Goal: Communication & Community: Share content

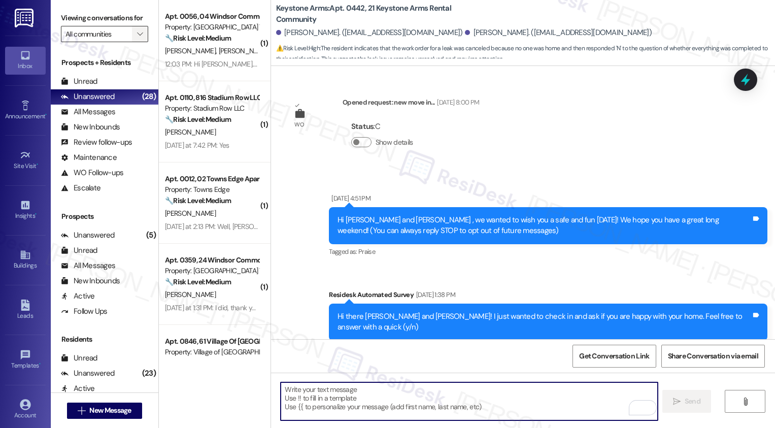
click at [137, 38] on icon "" at bounding box center [140, 34] width 6 height 8
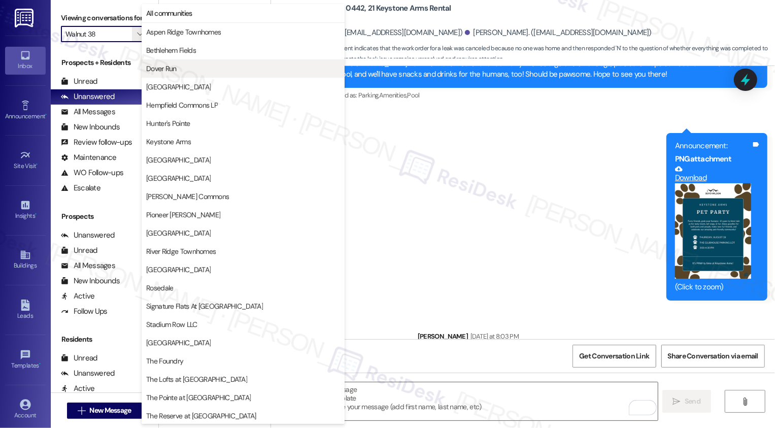
scroll to position [147, 0]
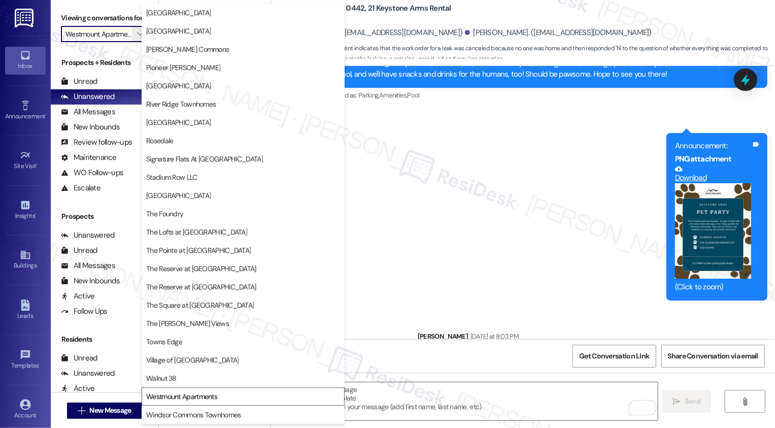
type input "Windsor Commons Townhomes"
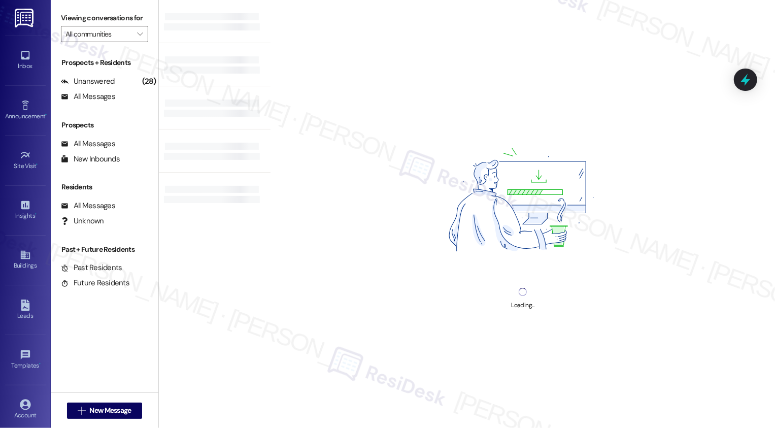
type input "Windsor Commons Townhomes"
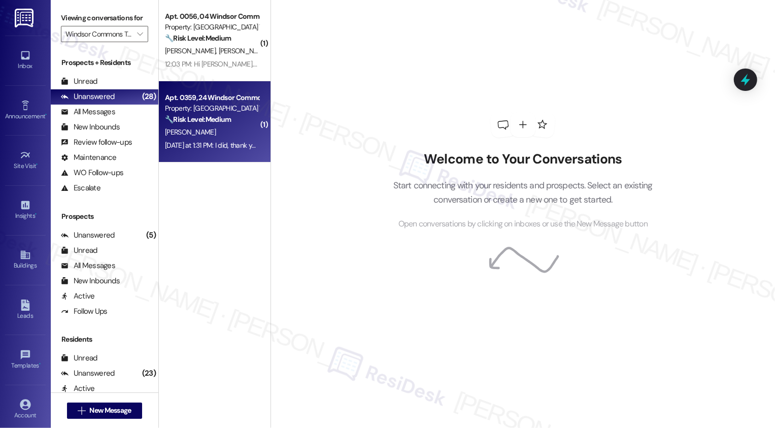
click at [225, 103] on div "Property: [GEOGRAPHIC_DATA] Townhomes" at bounding box center [212, 108] width 94 height 11
click at [226, 129] on div "[PERSON_NAME]" at bounding box center [212, 132] width 96 height 13
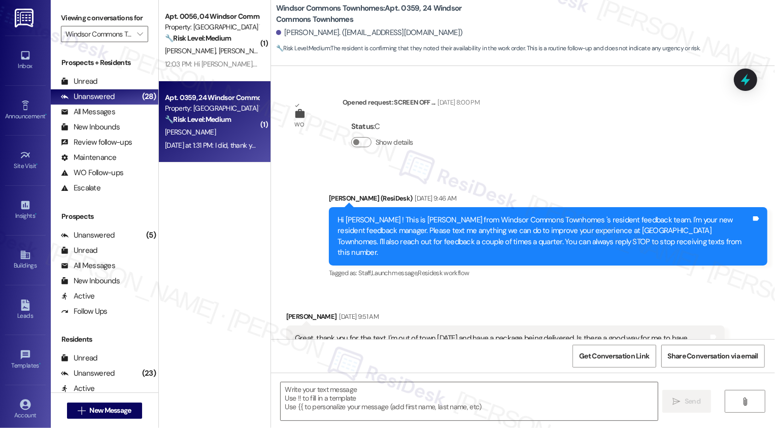
scroll to position [13237, 0]
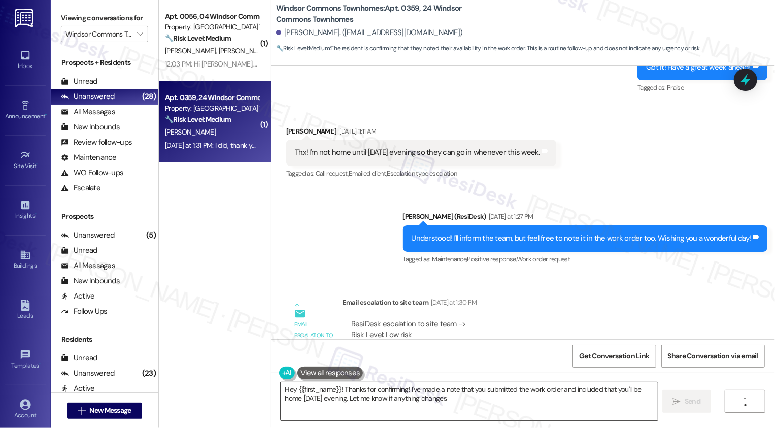
type textarea "Hey {{first_name}}! Thanks for confirming! I've made a note that you submitted …"
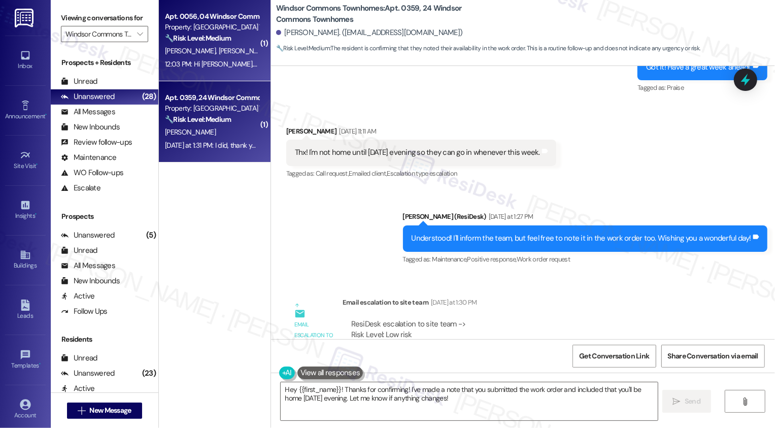
click at [210, 69] on div "12:03 PM: Hi [PERSON_NAME]. Any update on that list? 12:03 PM: Hi [PERSON_NAME]…" at bounding box center [212, 64] width 96 height 13
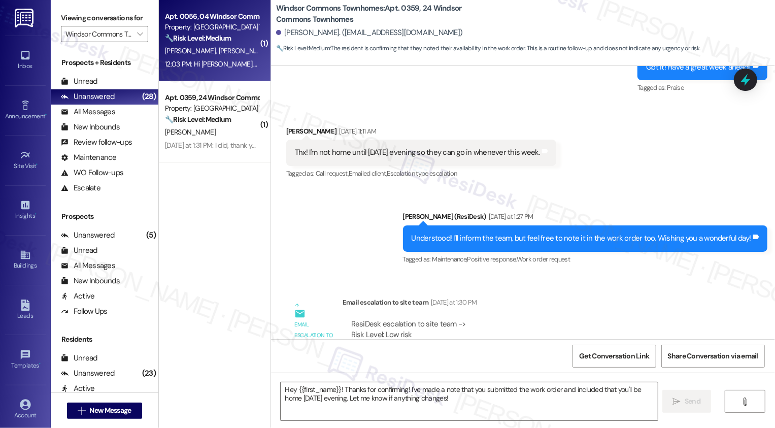
type textarea "Fetching suggested responses. Please feel free to read through the conversation…"
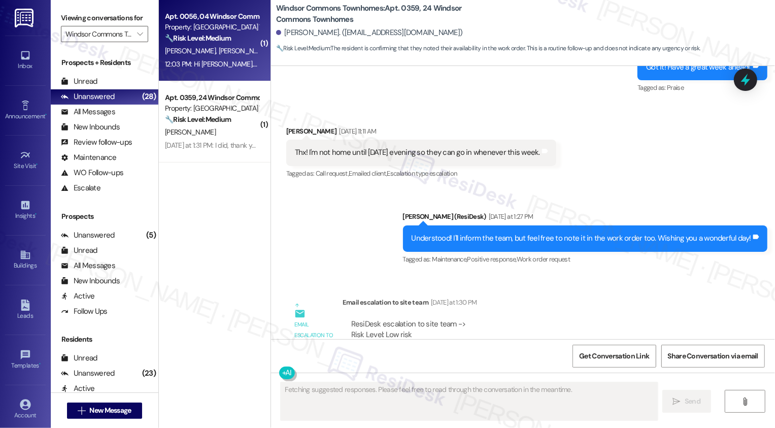
click at [210, 69] on div "12:03 PM: Hi [PERSON_NAME]. Any update on that list? 12:03 PM: Hi [PERSON_NAME]…" at bounding box center [212, 64] width 96 height 13
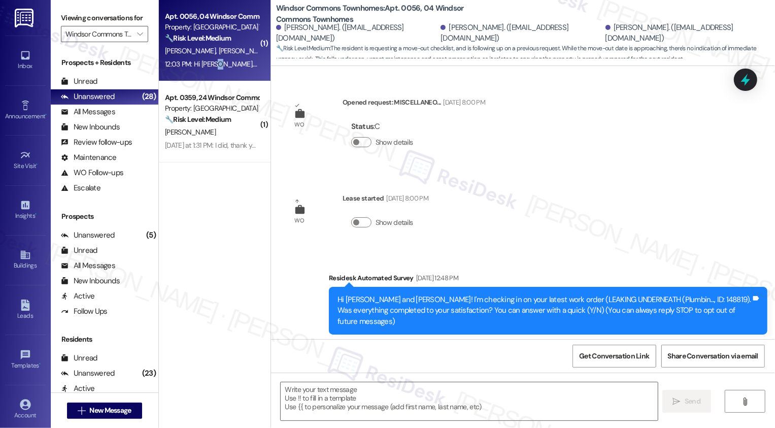
scroll to position [3136, 0]
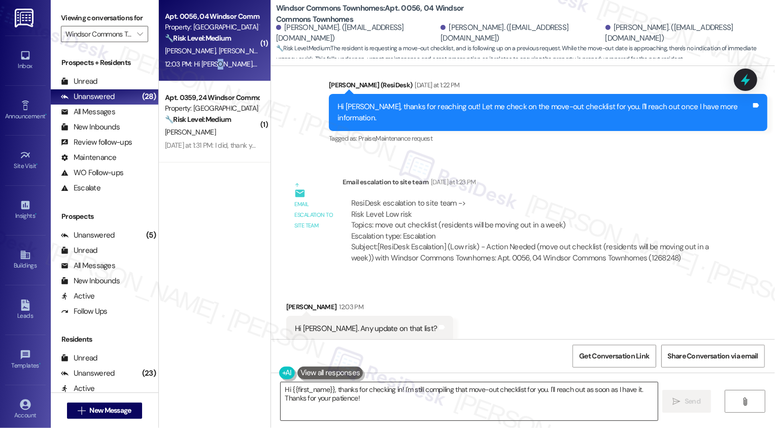
click at [352, 394] on textarea "Hi {{first_name}}, thanks for checking in! I'm still compiling that move-out ch…" at bounding box center [469, 401] width 377 height 38
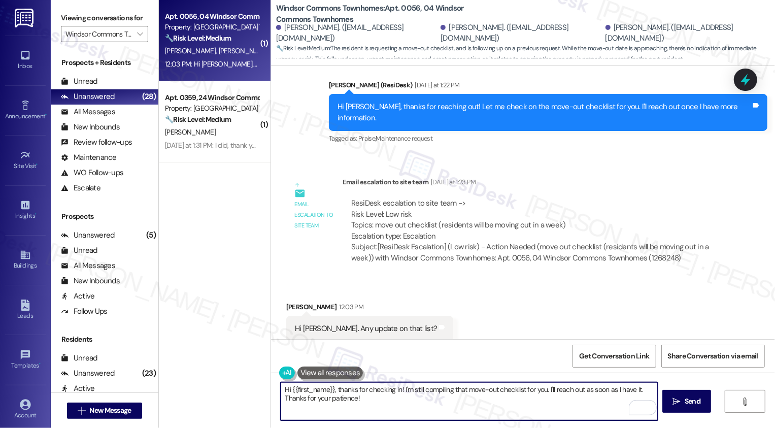
click at [385, 406] on textarea "Hi {{first_name}}, thanks for checking in! I'm still compiling that move-out ch…" at bounding box center [469, 401] width 377 height 38
drag, startPoint x: 408, startPoint y: 388, endPoint x: 421, endPoint y: 420, distance: 34.4
click at [420, 419] on textarea "Hi {{first_name}}, thanks for checking in! I'm still compiling that move-out ch…" at bounding box center [469, 401] width 377 height 38
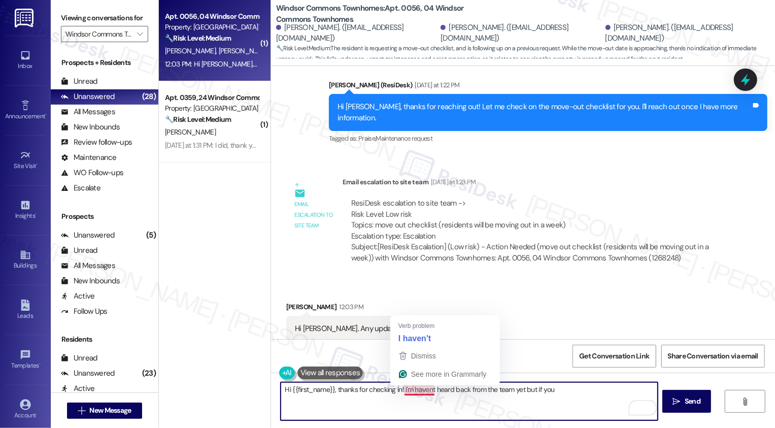
click at [416, 389] on textarea "Hi {{first_name}}, thanks for checking in! I'm havent heard back from the team …" at bounding box center [469, 401] width 377 height 38
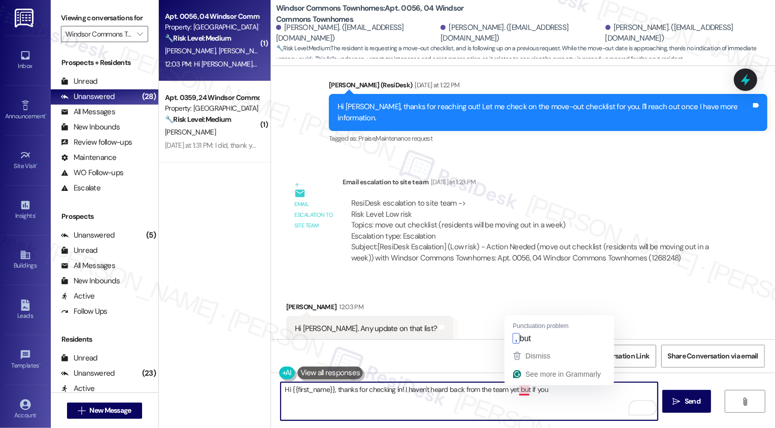
click at [519, 392] on textarea "Hi {{first_name}}, thanks for checking in! I haven't heard back from the team y…" at bounding box center [469, 401] width 377 height 38
click at [555, 389] on textarea "Hi {{first_name}}, thanks for checking in! I haven't heard back from the team y…" at bounding box center [469, 401] width 377 height 38
click at [317, 387] on textarea "Hi {{first_name}}, thanks for checking in! I haven't heard back from the team y…" at bounding box center [469, 401] width 377 height 38
click at [363, 389] on textarea "Hi [PERSON_NAME], thanks for checking in! I haven't heard back from the team ye…" at bounding box center [469, 401] width 377 height 38
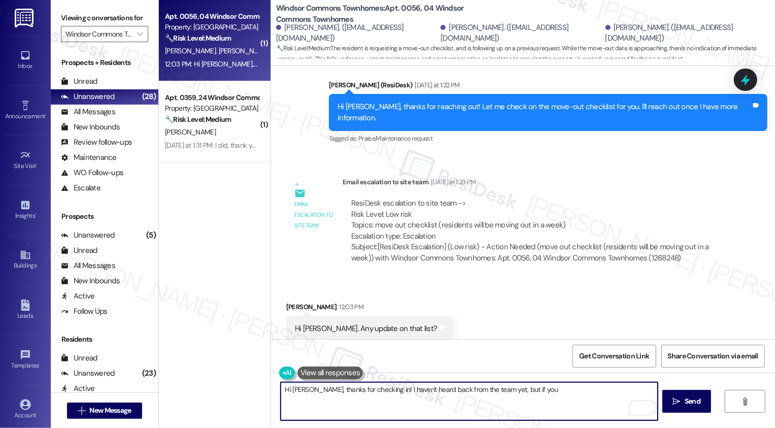
click at [377, 389] on textarea "Hi [PERSON_NAME], thanks for checking in! I haven't heard back from the team ye…" at bounding box center [469, 401] width 377 height 38
click at [395, 389] on textarea "Hi [PERSON_NAME], thanks for checking in! I haven't heard back from the team ye…" at bounding box center [469, 401] width 377 height 38
click at [422, 391] on textarea "Hi [PERSON_NAME], thanks for checking in! I haven't heard back from the team ye…" at bounding box center [469, 401] width 377 height 38
click at [476, 388] on textarea "Hi [PERSON_NAME], thanks for checking in! I haven't heard back from the team ye…" at bounding box center [469, 401] width 377 height 38
click at [522, 392] on textarea "Hi [PERSON_NAME], thanks for checking in! I haven't heard back from the team ju…" at bounding box center [469, 401] width 377 height 38
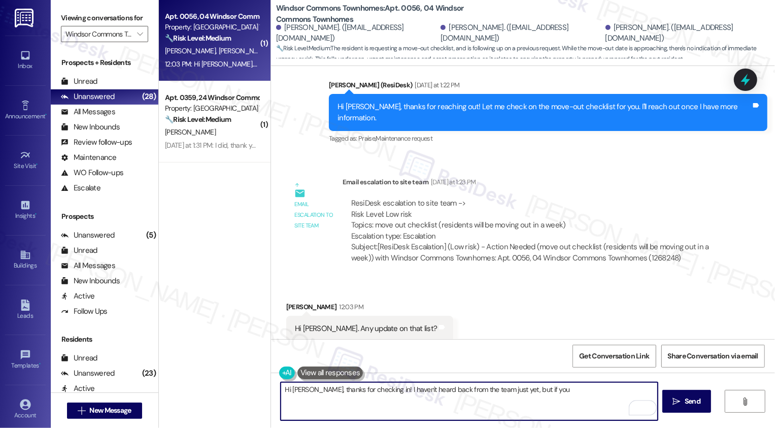
click at [537, 392] on textarea "Hi [PERSON_NAME], thanks for checking in! I haven't heard back from the team ju…" at bounding box center [469, 401] width 377 height 38
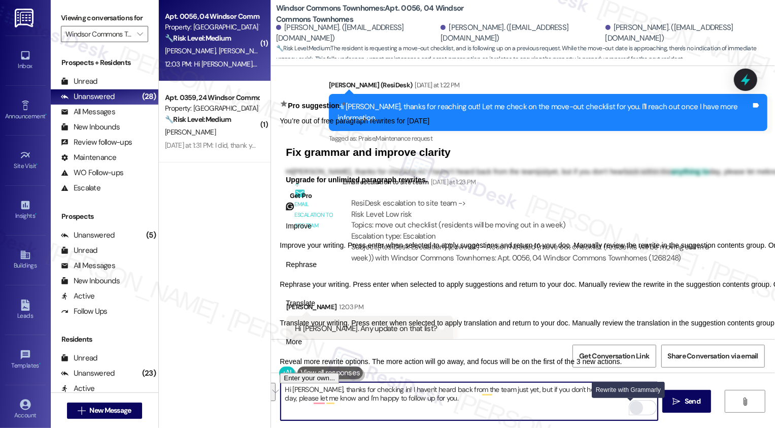
click at [631, 409] on div "Rewrite with Grammarly" at bounding box center [636, 408] width 11 height 12
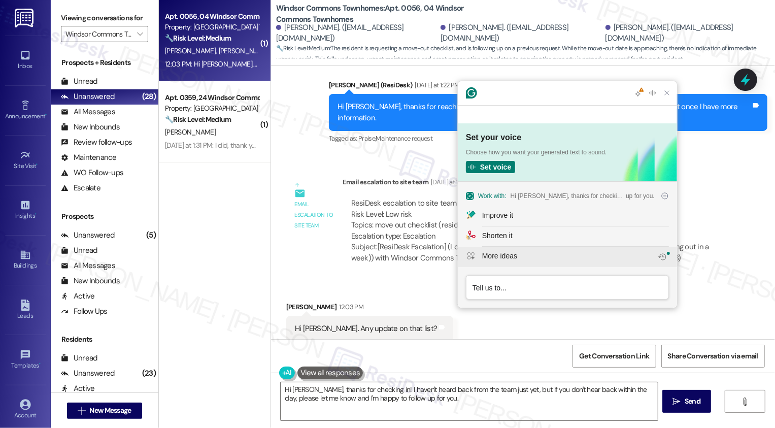
scroll to position [0, 0]
click at [478, 211] on button "Improve it" at bounding box center [567, 216] width 219 height 20
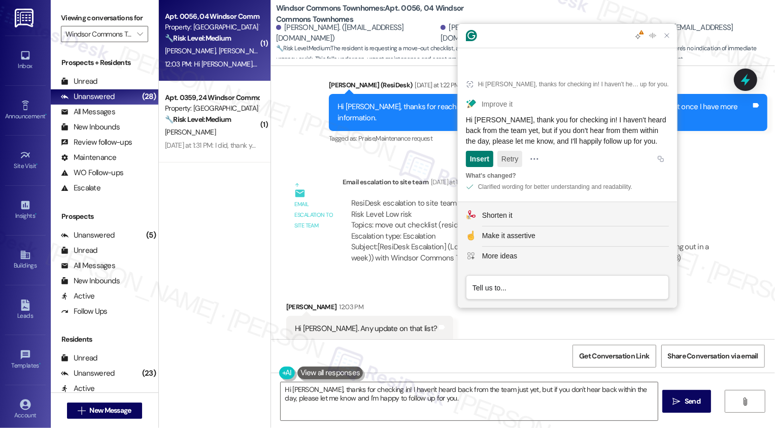
click at [508, 155] on button "Retry" at bounding box center [509, 159] width 25 height 16
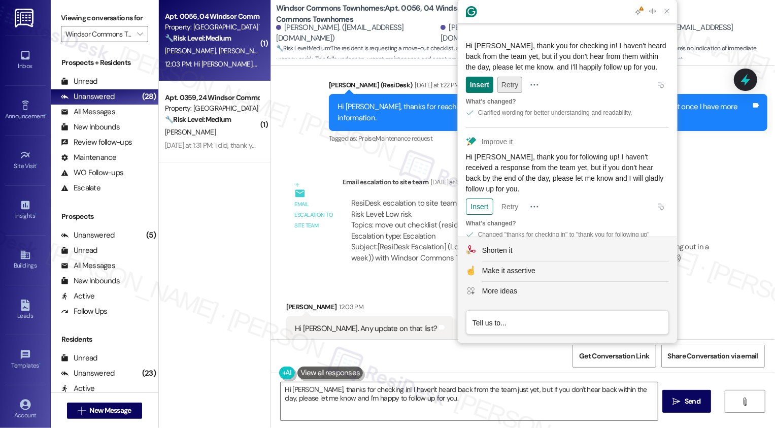
scroll to position [55, 0]
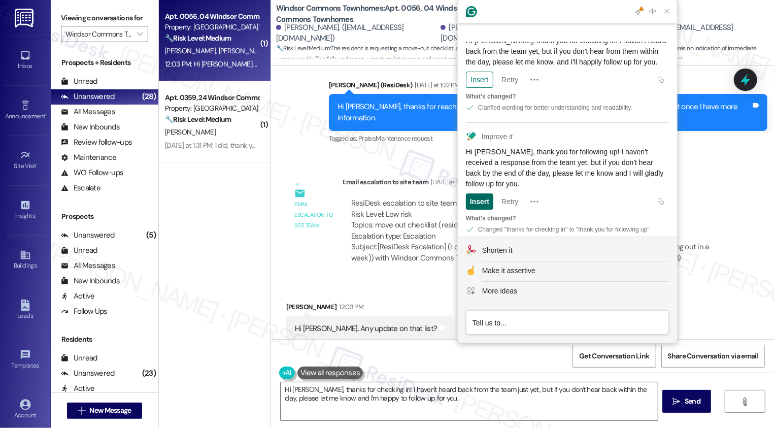
click at [481, 197] on div "Insert" at bounding box center [479, 201] width 19 height 16
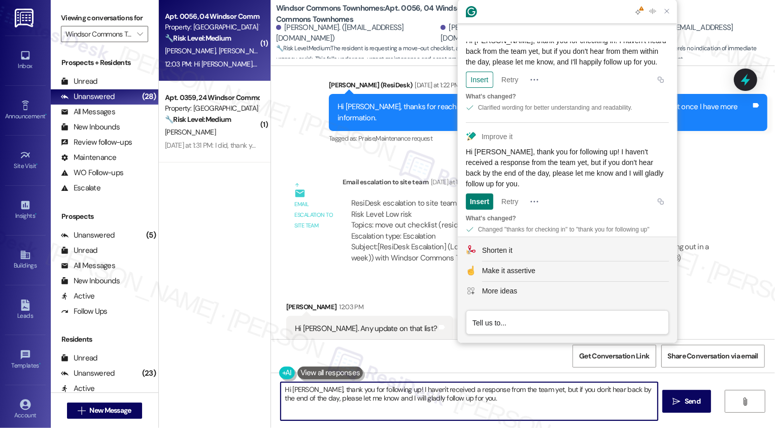
click at [389, 383] on textarea "Hi [PERSON_NAME], thank you for following up! I haven't received a response fro…" at bounding box center [469, 401] width 377 height 38
click at [402, 401] on textarea "Hi [PERSON_NAME], thank you for following up! I haven't received a response fro…" at bounding box center [469, 401] width 377 height 38
click at [484, 402] on textarea "Hi [PERSON_NAME], thank you for following up! I haven't received a response fro…" at bounding box center [469, 401] width 377 height 38
type textarea "Hi [PERSON_NAME], thank you for following up! I haven't received a response fro…"
click at [678, 401] on icon "" at bounding box center [677, 401] width 8 height 8
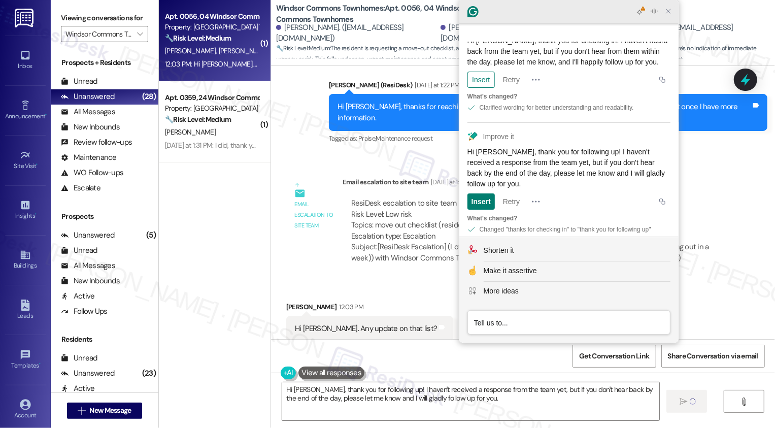
click at [667, 9] on icon "Close Grammarly Assistant" at bounding box center [668, 11] width 8 height 8
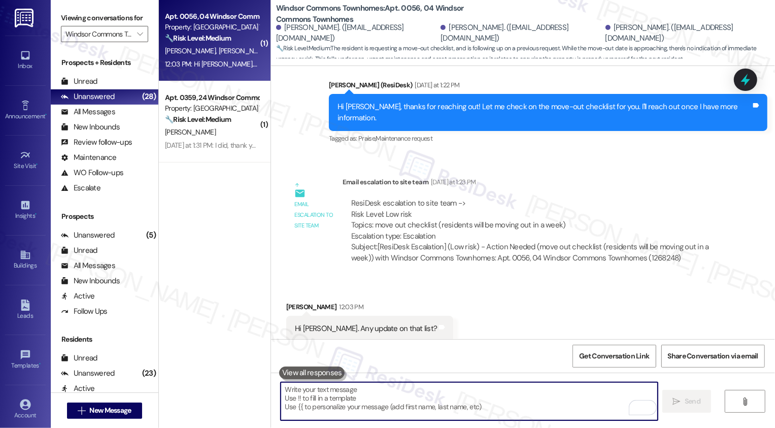
scroll to position [3218, 0]
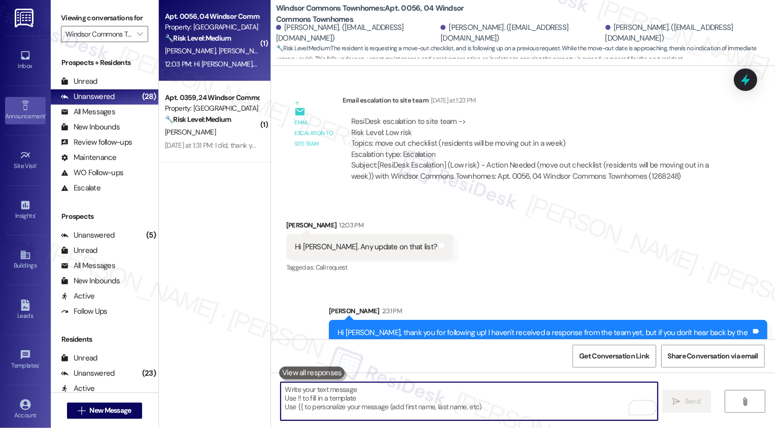
click at [23, 108] on icon at bounding box center [25, 105] width 11 height 11
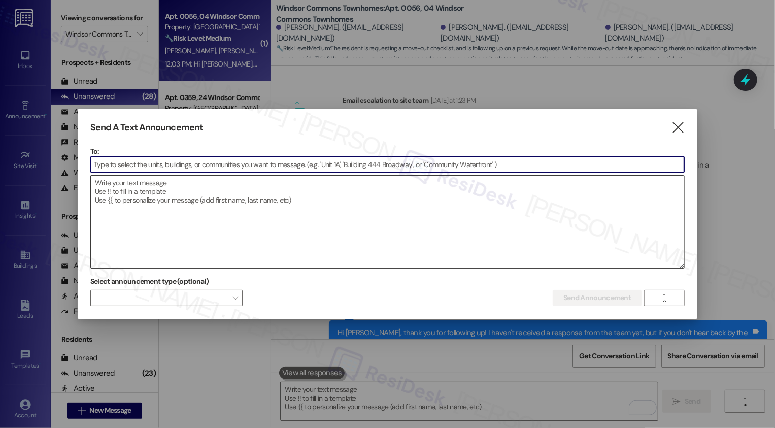
click at [156, 209] on textarea at bounding box center [388, 222] width 594 height 92
paste textarea "Hi {{first_name}}! Friendly Reminder: Don't miss the Windsor Commons Yard Sale …"
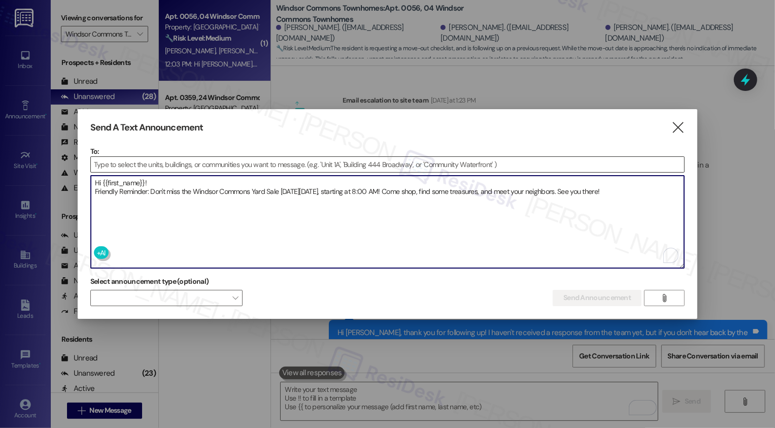
type textarea "Hi {{first_name}}! Friendly Reminder: Don't miss the Windsor Commons Yard Sale …"
click at [162, 166] on input at bounding box center [388, 164] width 594 height 15
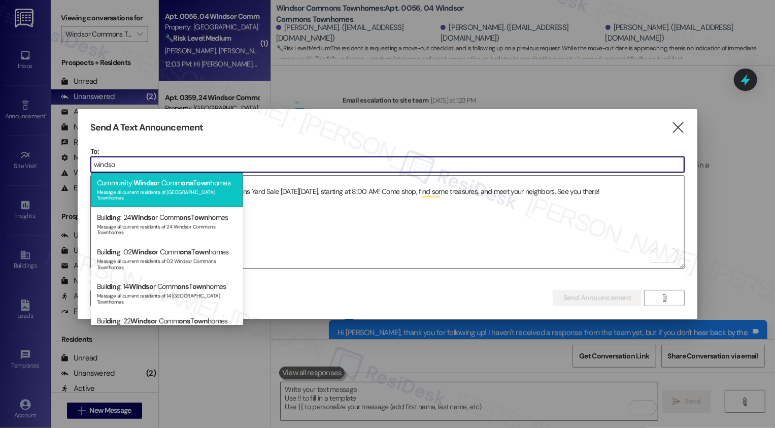
type input "windso"
click at [175, 182] on div "Commu ni ty: Windso r Comm ons T own homes Message all current residents of [GE…" at bounding box center [167, 190] width 152 height 35
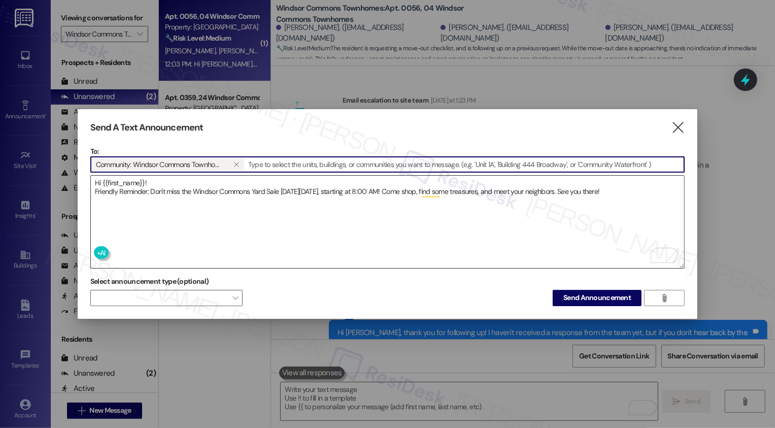
click at [201, 184] on textarea "Hi {{first_name}}! Friendly Reminder: Don't miss the Windsor Commons Yard Sale …" at bounding box center [388, 222] width 594 height 92
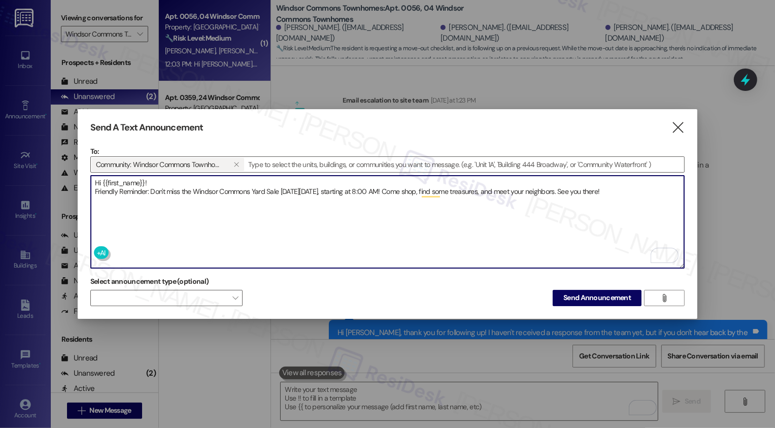
click at [95, 189] on textarea "Hi {{first_name}}! Friendly Reminder: Don't miss the Windsor Commons Yard Sale …" at bounding box center [388, 222] width 594 height 92
click at [245, 209] on textarea "Hi {{first_name}}! Friendly Reminder: Don't miss the Windsor Commons Yard Sale …" at bounding box center [388, 222] width 594 height 92
click at [321, 186] on textarea "Hi {{first_name}}! Friendly Reminder: Don't miss the Windsor Commons Yard Sale …" at bounding box center [388, 222] width 594 height 92
click at [408, 190] on textarea "Hi {{first_name}}! Friendly Reminder: Don't miss the Windsor Commons Yard Sale …" at bounding box center [388, 222] width 594 height 92
type textarea "Hi {{first_name}}! Friendly Reminder: Don't miss the Windsor Commons Yard Sale …"
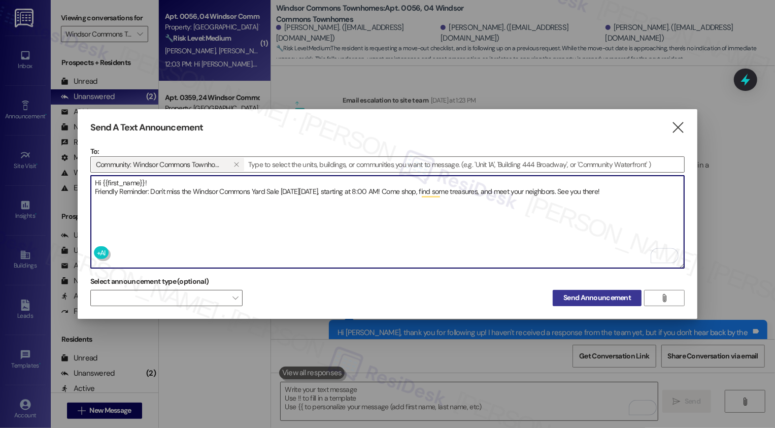
click at [583, 294] on span "Send Announcement" at bounding box center [596, 297] width 67 height 11
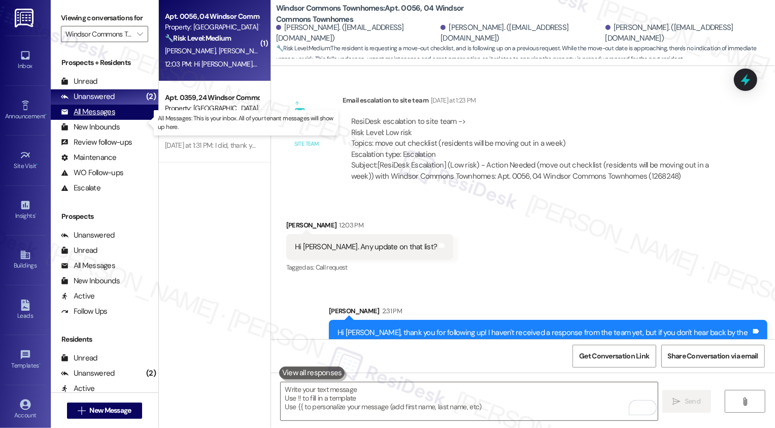
click at [100, 117] on div "All Messages" at bounding box center [88, 112] width 54 height 11
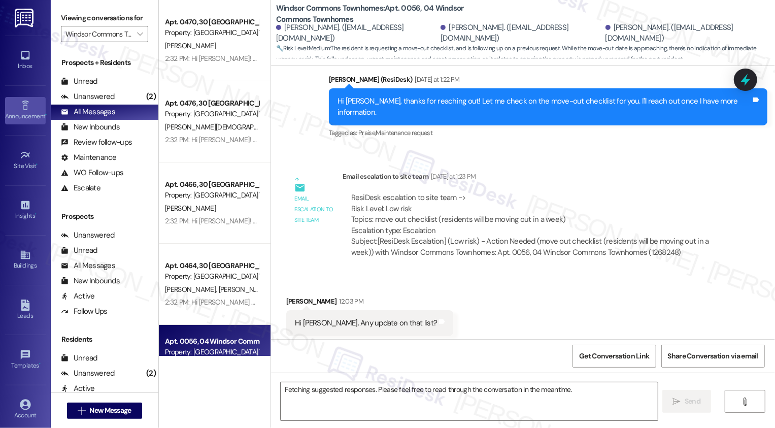
scroll to position [3136, 0]
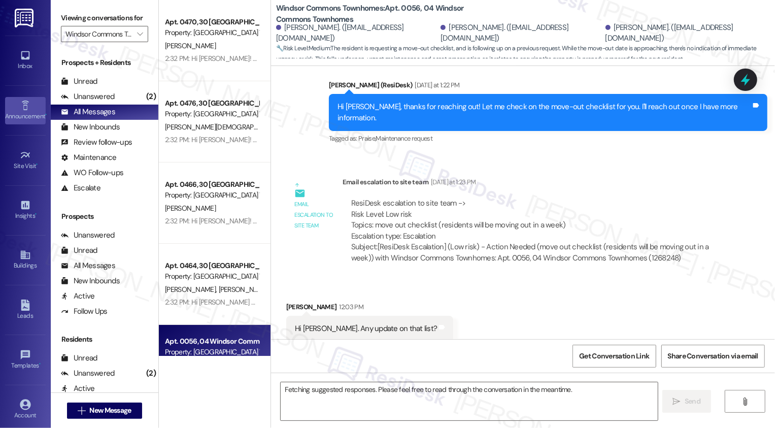
click at [40, 111] on div "Announcement •" at bounding box center [25, 116] width 51 height 10
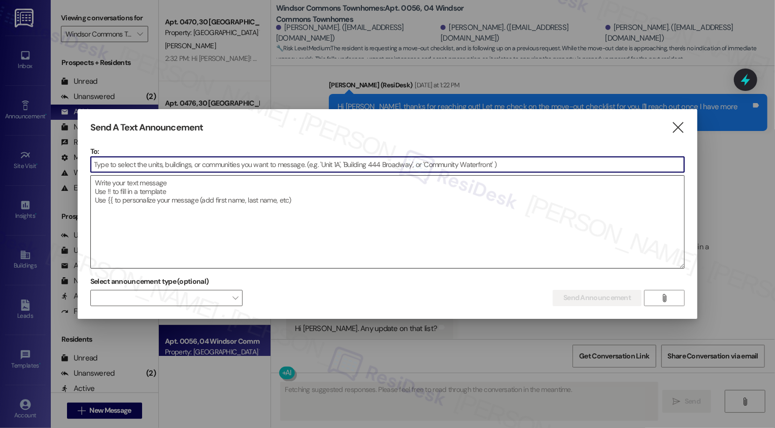
click at [350, 211] on textarea at bounding box center [388, 222] width 594 height 92
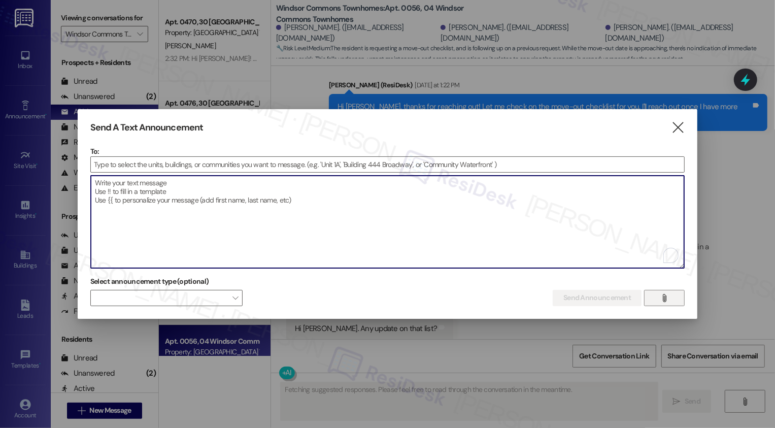
click at [659, 300] on span "" at bounding box center [665, 297] width 12 height 15
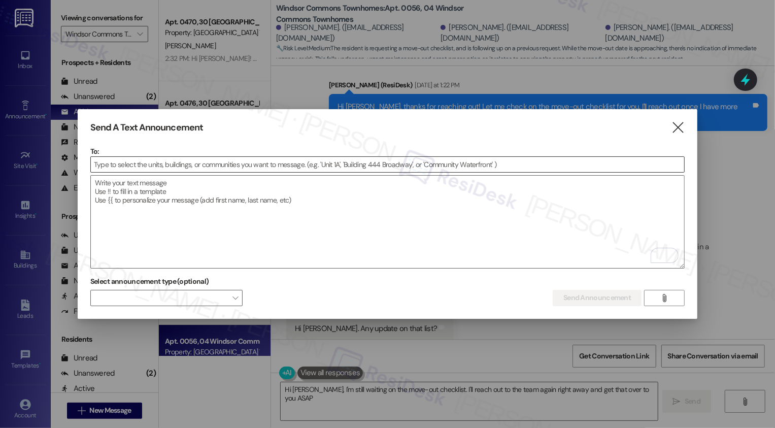
type textarea "Hi [PERSON_NAME], I'm still waiting on the move-out checklist. I'll reach out t…"
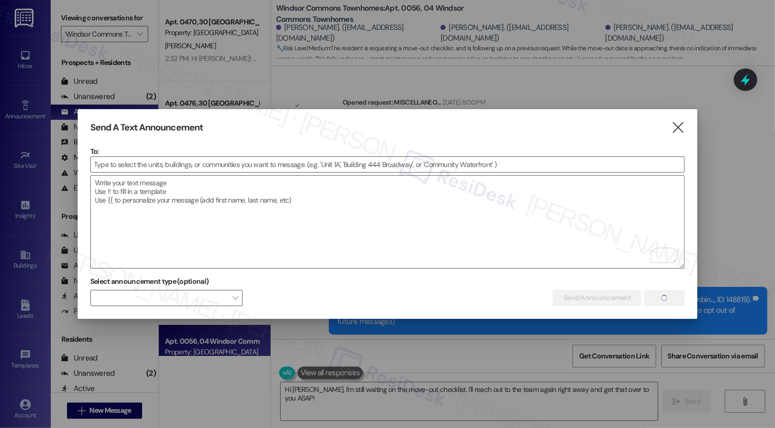
scroll to position [3136, 0]
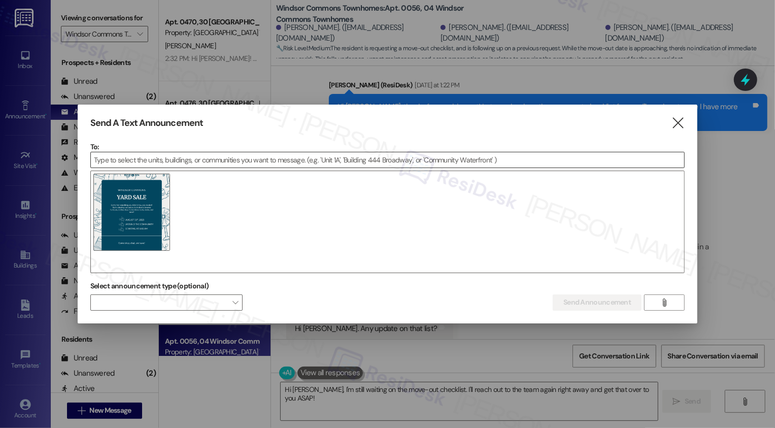
click at [218, 161] on input at bounding box center [388, 159] width 594 height 15
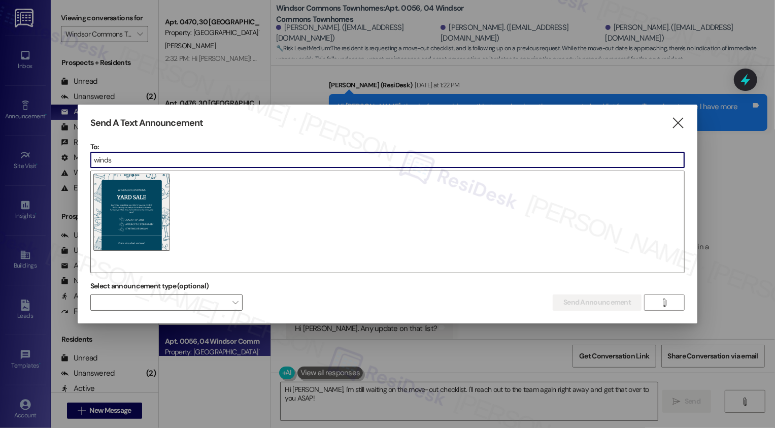
type input "windso"
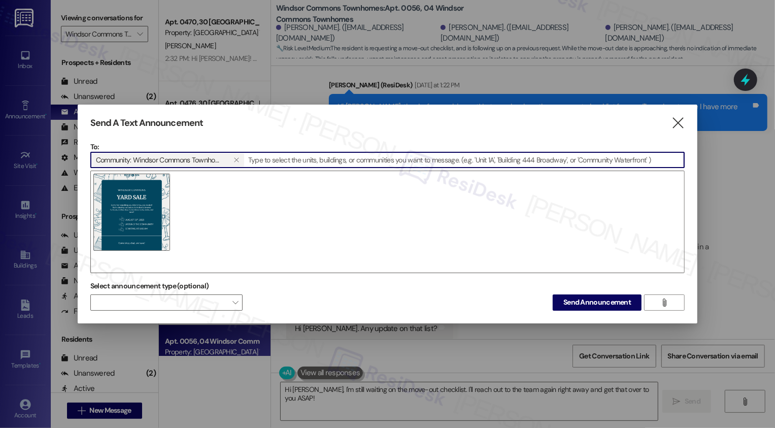
click at [151, 221] on img at bounding box center [131, 212] width 77 height 77
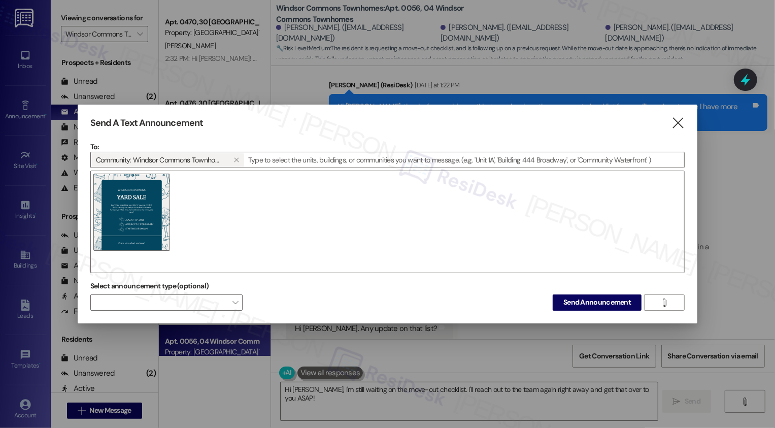
click at [364, 230] on div at bounding box center [387, 222] width 595 height 103
click at [600, 301] on span "Send Announcement" at bounding box center [596, 302] width 67 height 11
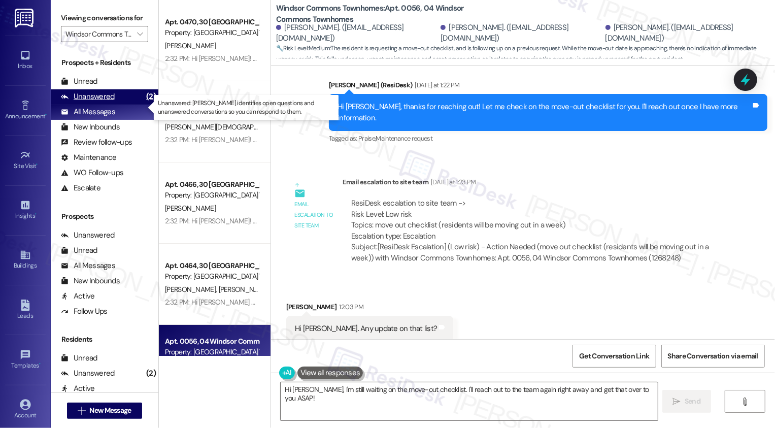
click at [112, 102] on div "Unanswered" at bounding box center [88, 96] width 54 height 11
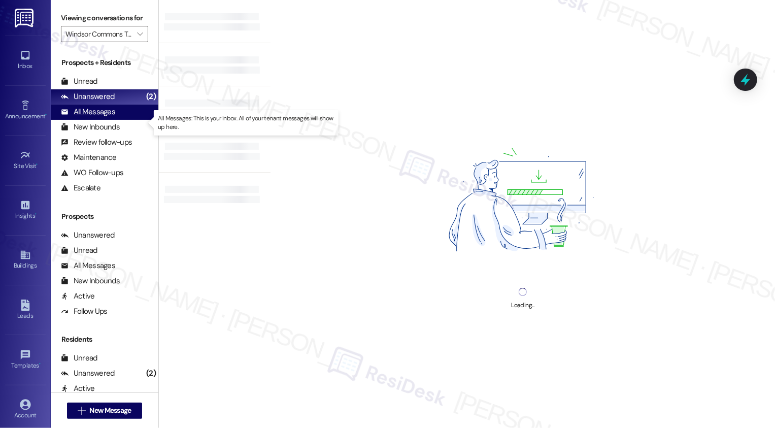
click at [110, 117] on div "All Messages" at bounding box center [88, 112] width 54 height 11
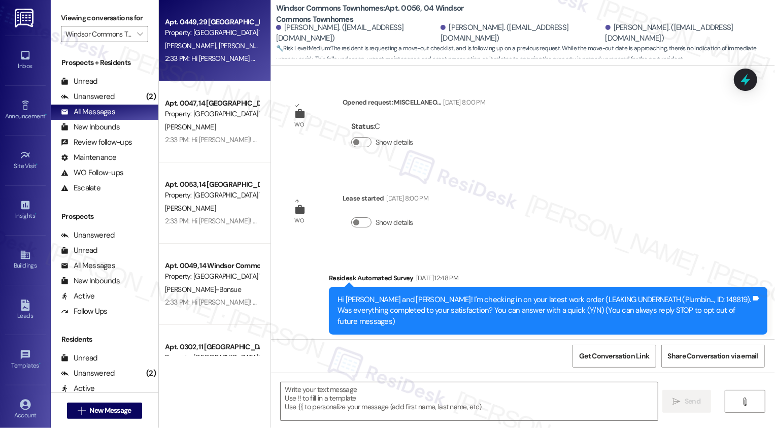
scroll to position [3233, 0]
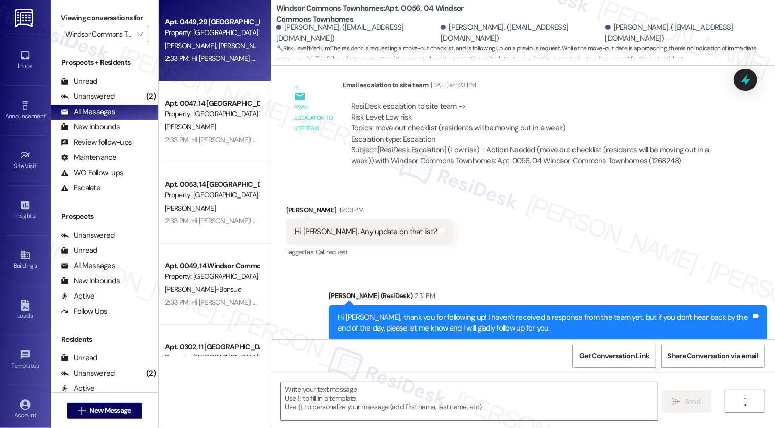
type textarea "Fetching suggested responses. Please feel free to read through the conversation…"
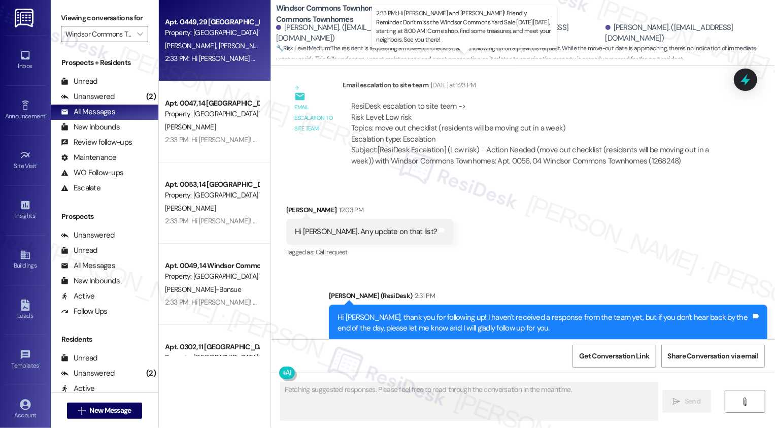
click at [187, 58] on div "2:33 PM: Hi Adrian and Emily! Friendly Reminder: Don't miss the Windsor Commons…" at bounding box center [494, 58] width 658 height 9
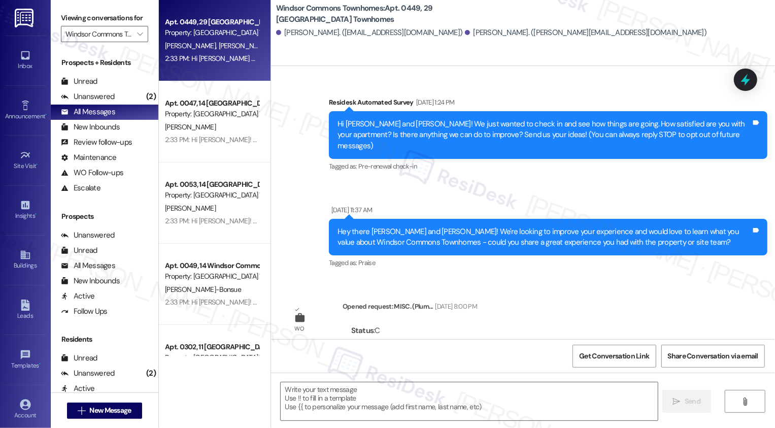
click at [187, 58] on div "2:33 PM: Hi Adrian and Emily! Friendly Reminder: Don't miss the Windsor Commons…" at bounding box center [494, 58] width 658 height 9
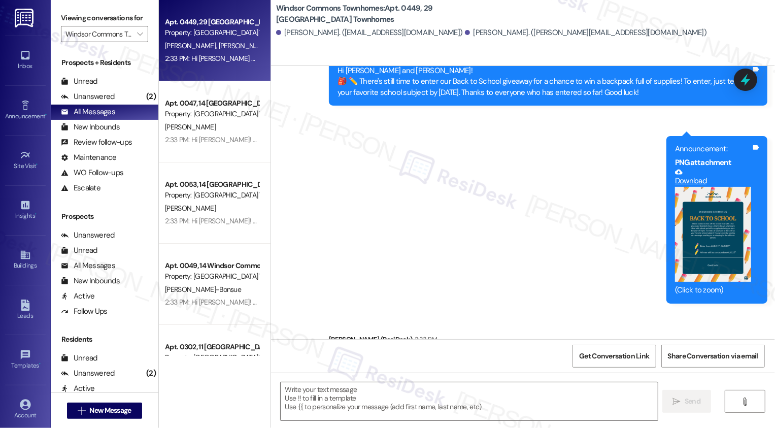
type textarea "Fetching suggested responses. Please feel free to read through the conversation…"
click at [124, 105] on div "Unanswered (2)" at bounding box center [105, 96] width 108 height 15
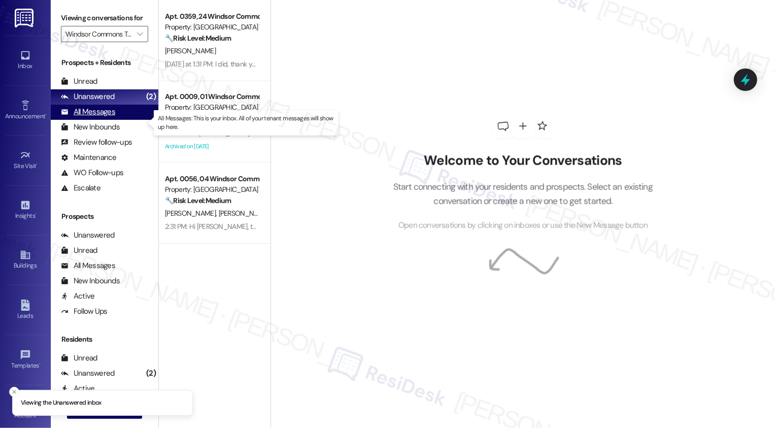
click at [123, 116] on div "All Messages (undefined)" at bounding box center [105, 112] width 108 height 15
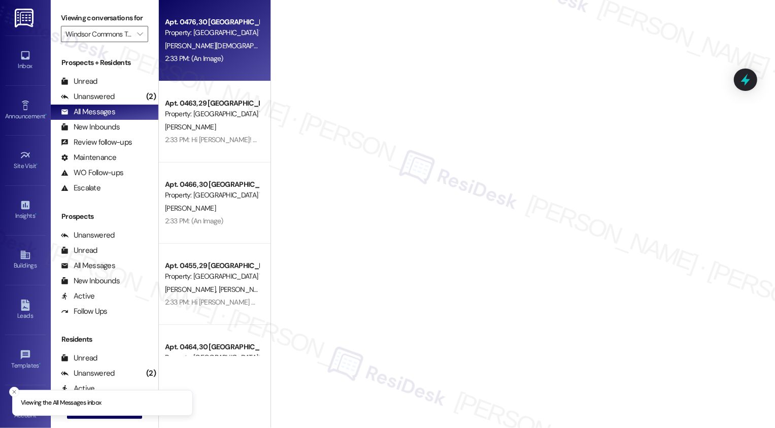
click at [214, 39] on div "Apt. 0476, 30 Windsor Commons Townhomes Property: Windsor Commons Townhomes" at bounding box center [212, 28] width 96 height 24
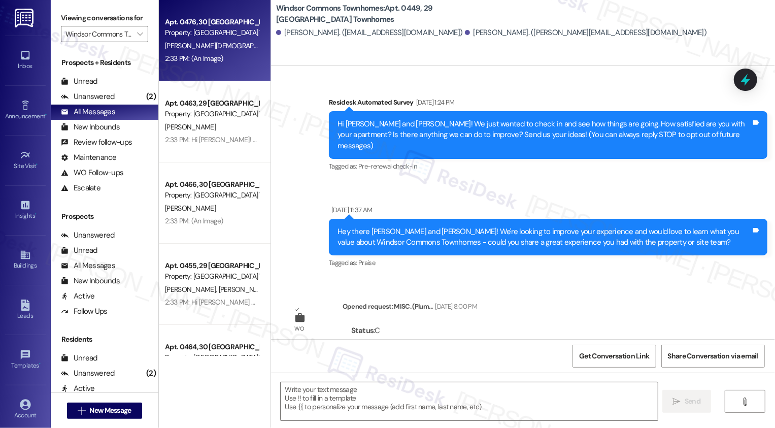
scroll to position [6010, 0]
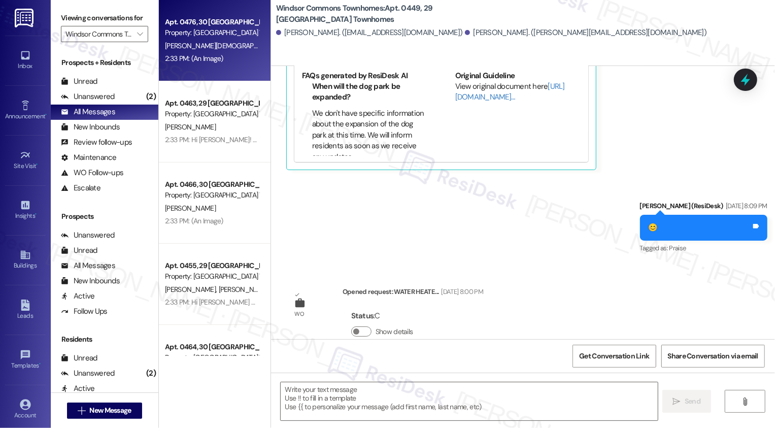
type textarea "Fetching suggested responses. Please feel free to read through the conversation…"
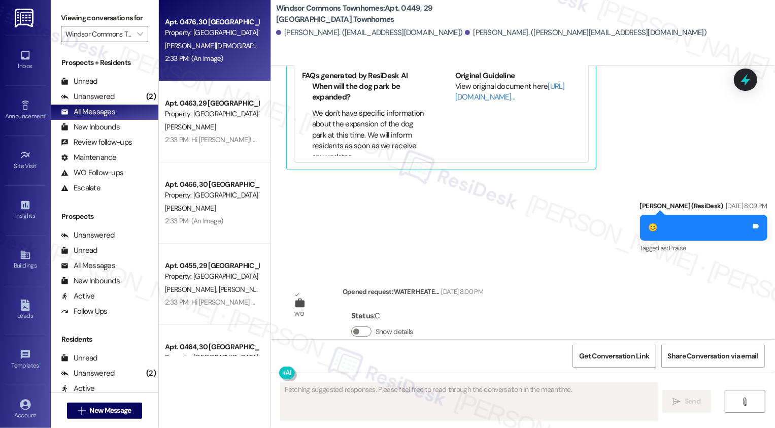
scroll to position [0, 0]
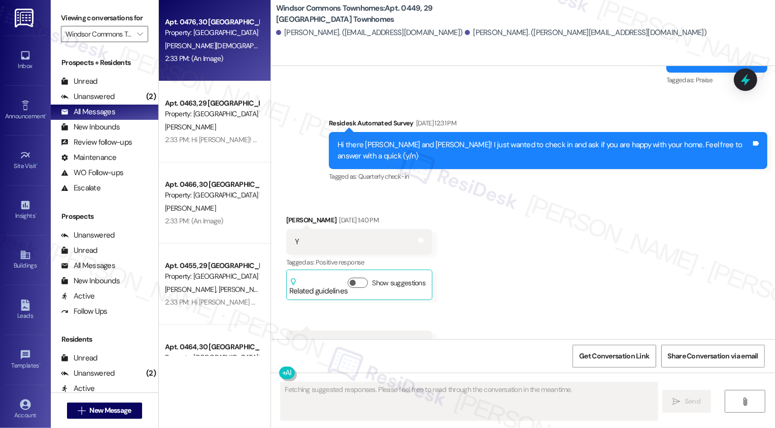
click at [214, 39] on div "Apt. 0476, 30 Windsor Commons Townhomes Property: Windsor Commons Townhomes" at bounding box center [212, 28] width 96 height 24
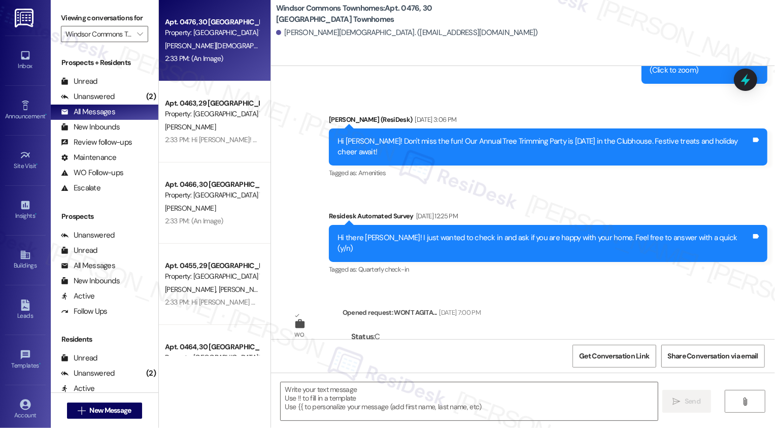
type textarea "Fetching suggested responses. Please feel free to read through the conversation…"
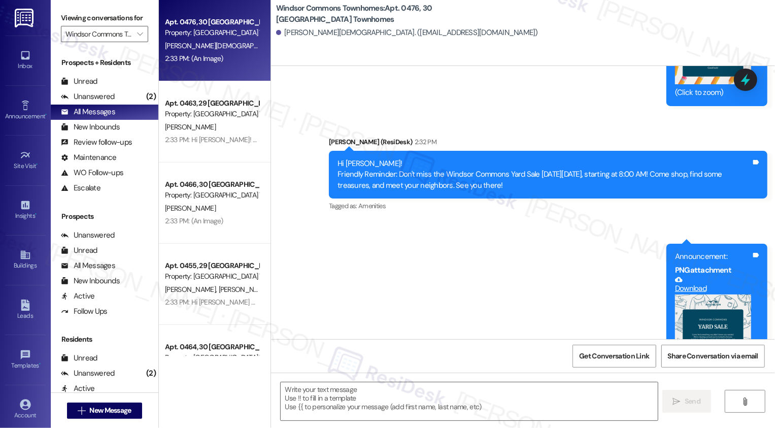
scroll to position [8128, 0]
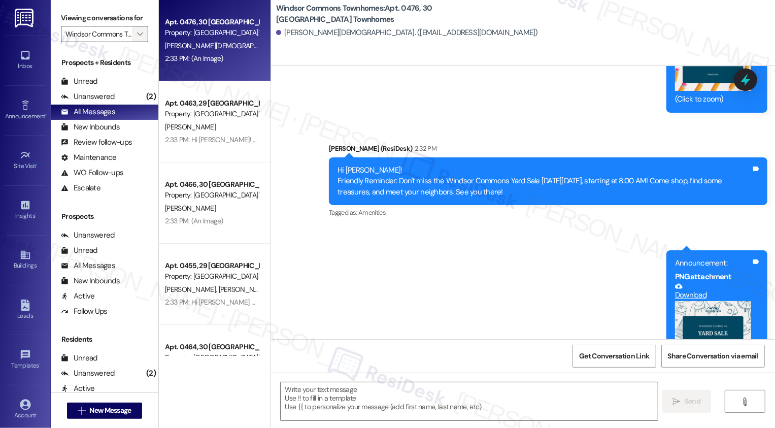
click at [135, 39] on span "" at bounding box center [140, 34] width 10 height 16
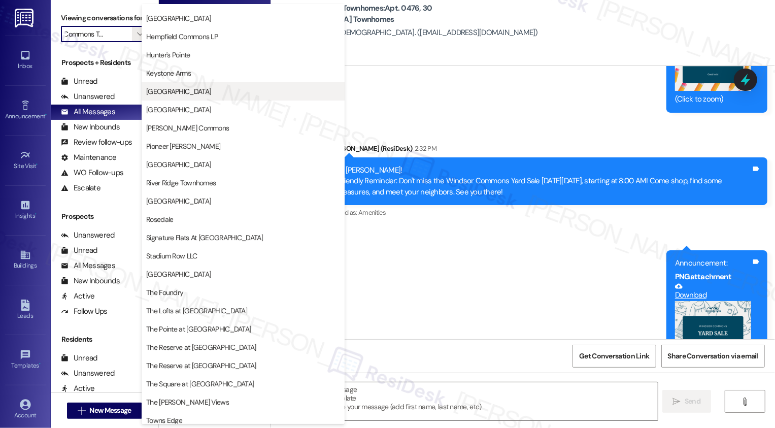
scroll to position [0, 0]
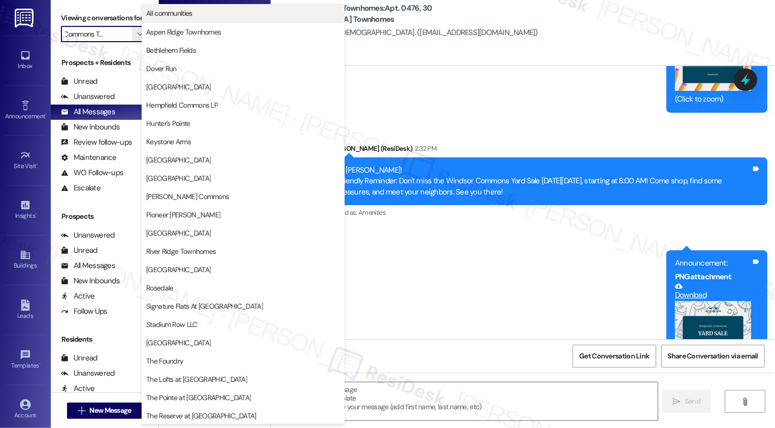
click at [182, 16] on span "All communities" at bounding box center [169, 13] width 46 height 10
